Goal: Transaction & Acquisition: Obtain resource

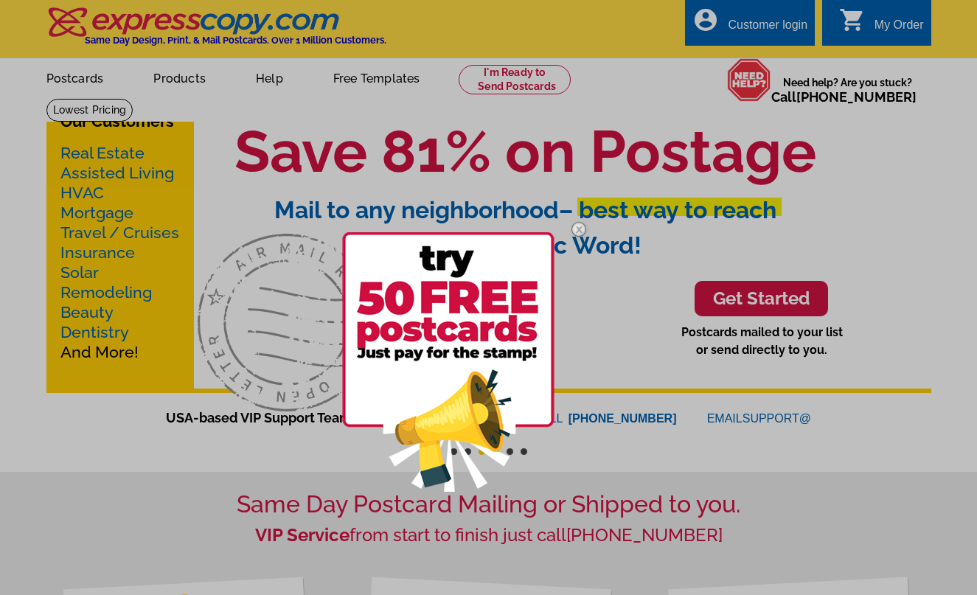
click at [458, 315] on img at bounding box center [448, 361] width 212 height 259
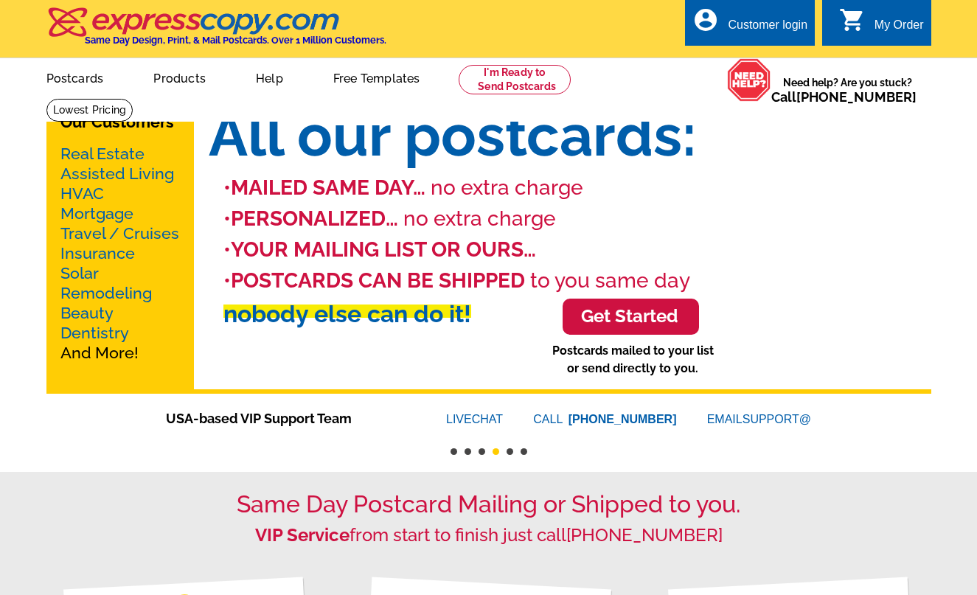
click at [85, 215] on link "Mortgage" at bounding box center [96, 213] width 73 height 18
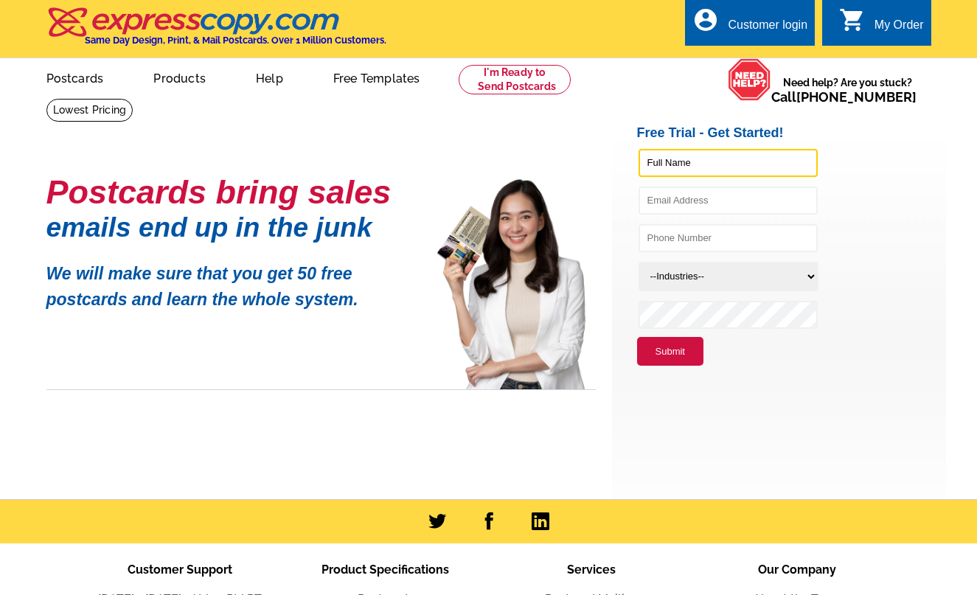
click at [727, 149] on input "text" at bounding box center [727, 163] width 179 height 28
type input "[PERSON_NAME]"
type input "[EMAIL_ADDRESS][DOMAIN_NAME]"
type input "7547075877"
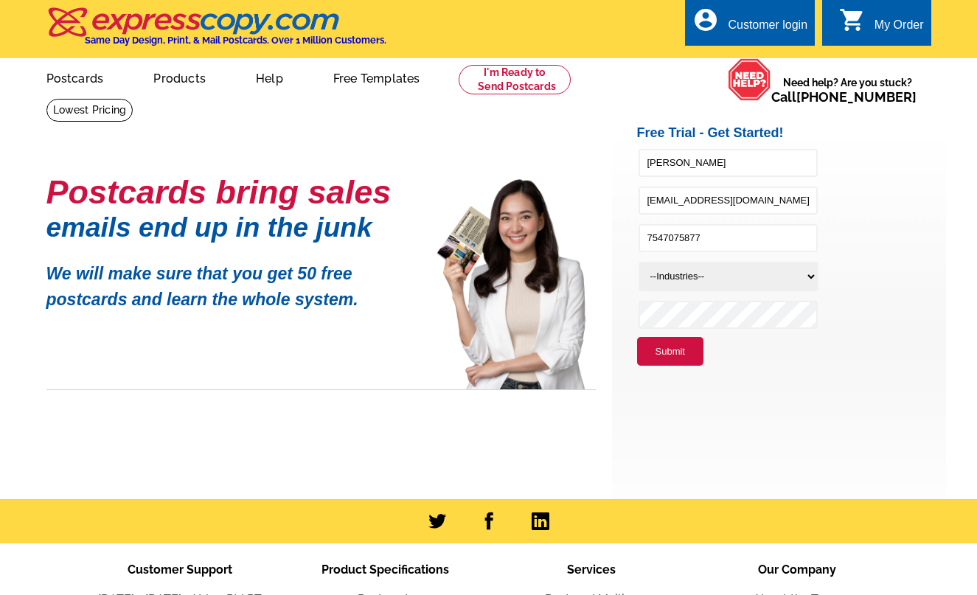
click at [662, 272] on select "--Industries-- Residential Real Estate Accounting Agriculture Architecture Arts…" at bounding box center [728, 276] width 180 height 29
select select "774"
click at [638, 262] on select "--Industries-- Residential Real Estate Accounting Agriculture Architecture Arts…" at bounding box center [728, 276] width 180 height 29
click at [659, 353] on button "Submit" at bounding box center [670, 351] width 66 height 29
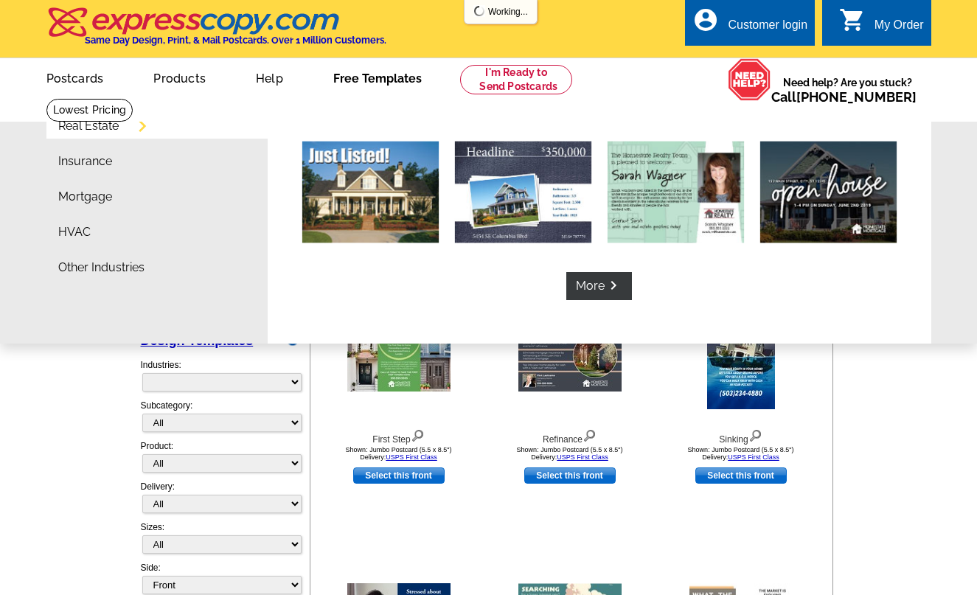
select select "774"
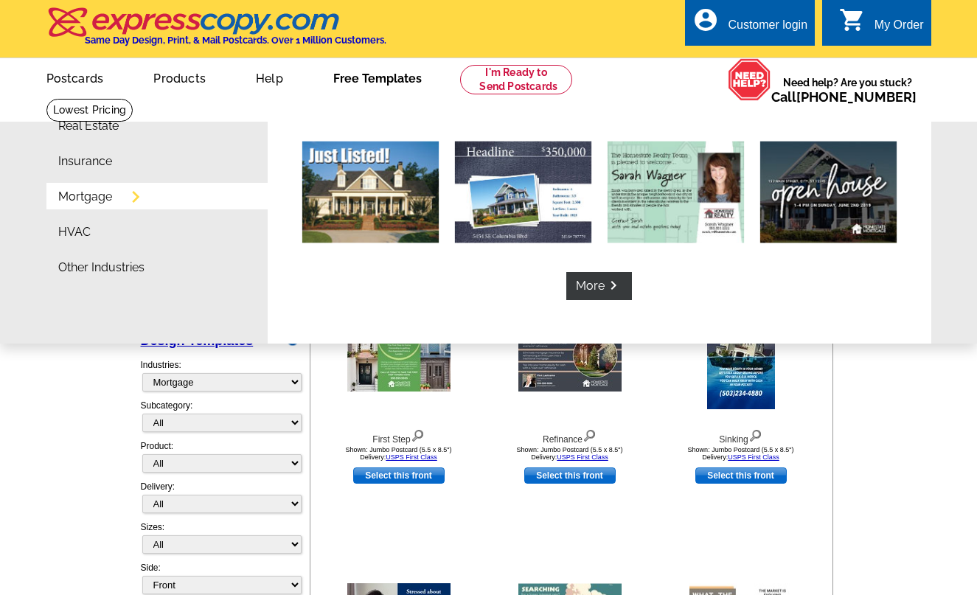
click at [77, 195] on link "Mortgage" at bounding box center [85, 197] width 54 height 12
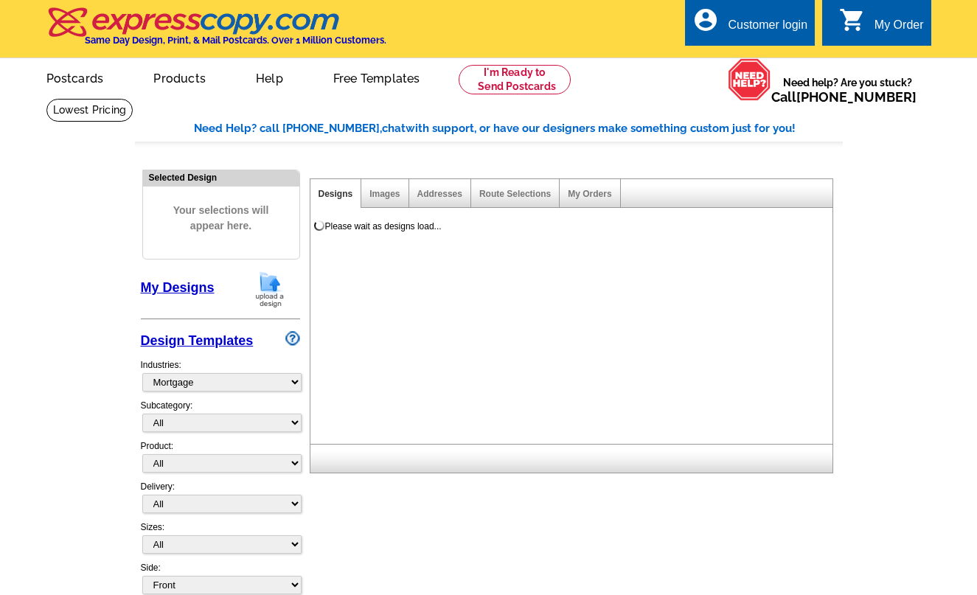
select select "774"
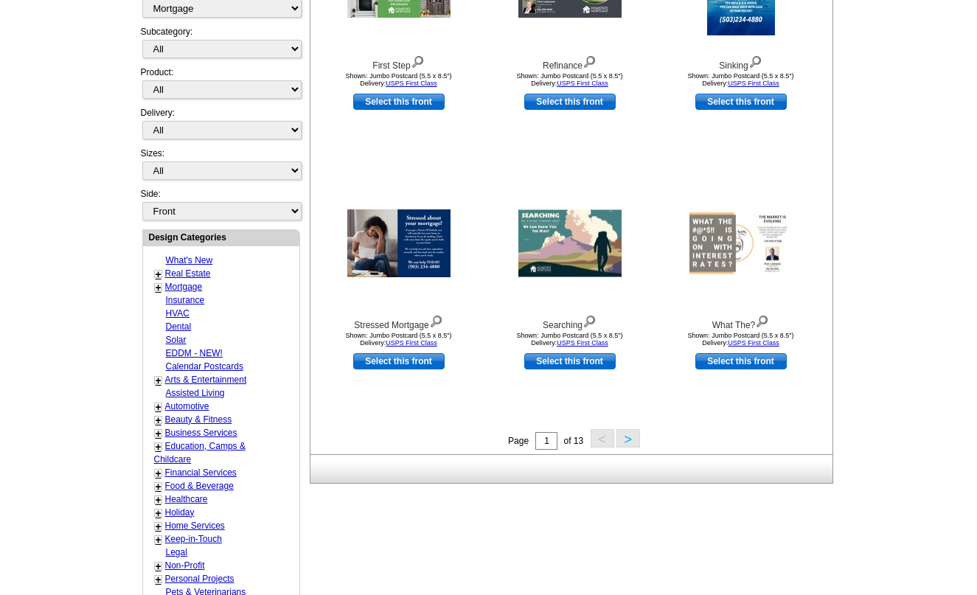
scroll to position [376, 0]
